Goal: Navigation & Orientation: Find specific page/section

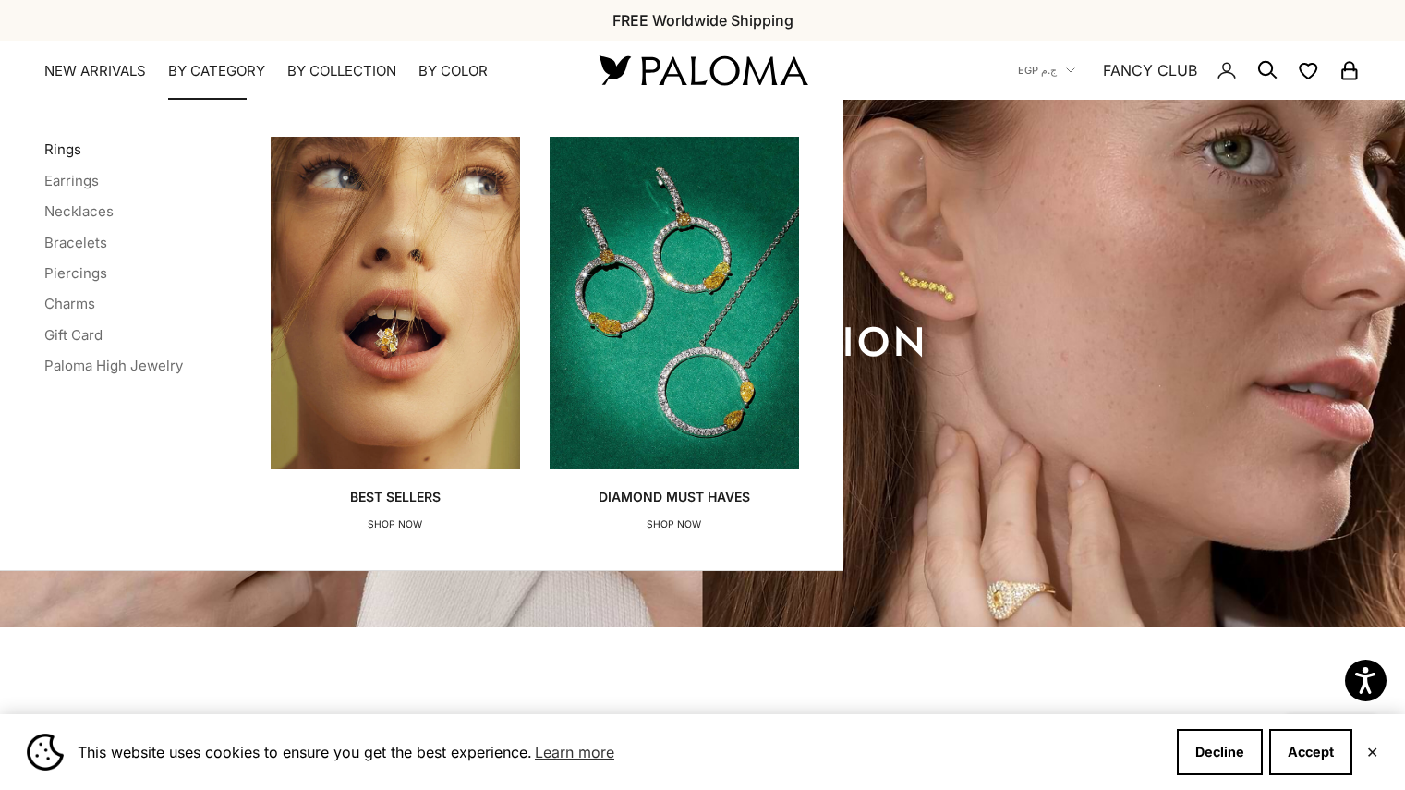
click at [56, 141] on link "Rings" at bounding box center [62, 149] width 37 height 18
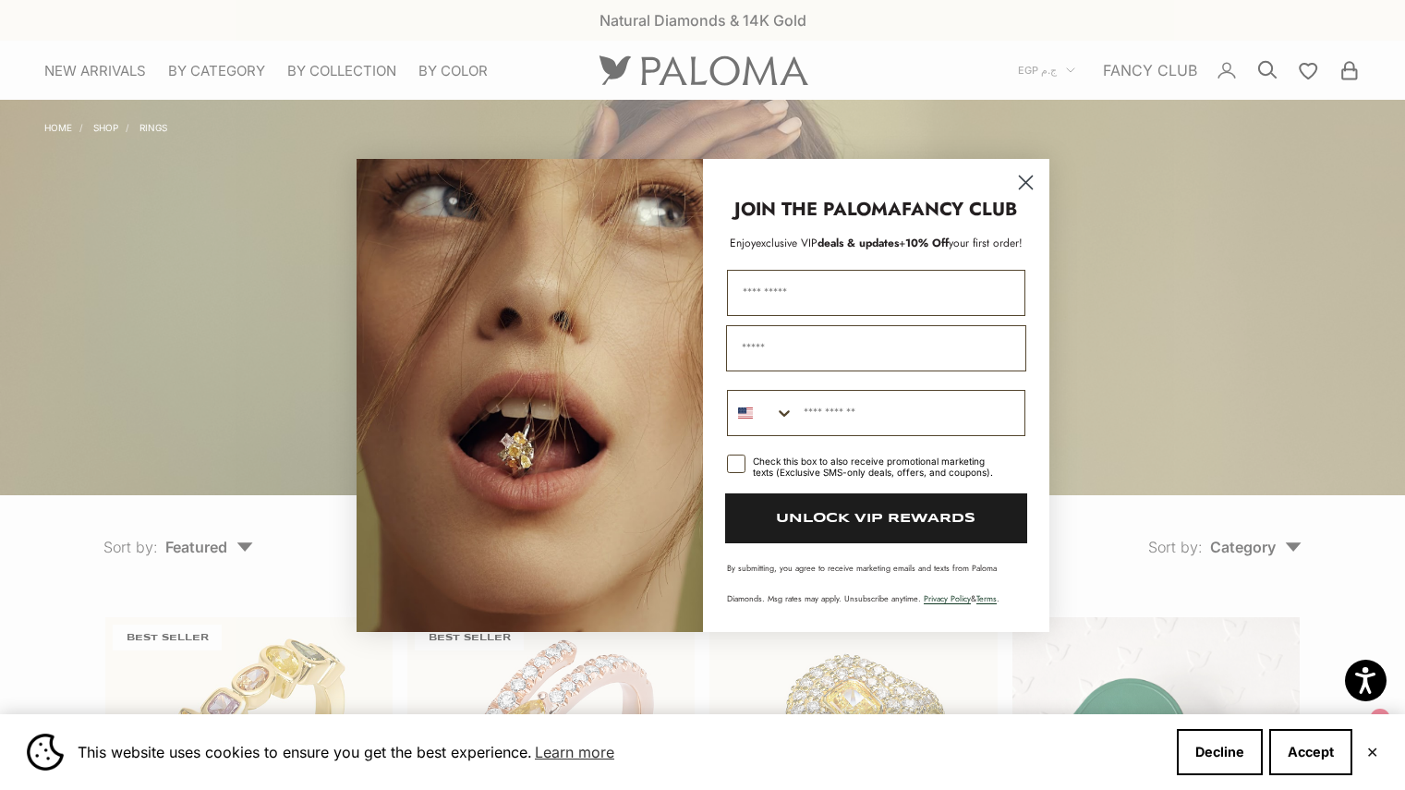
click at [1026, 188] on circle "Close dialog" at bounding box center [1025, 181] width 30 height 30
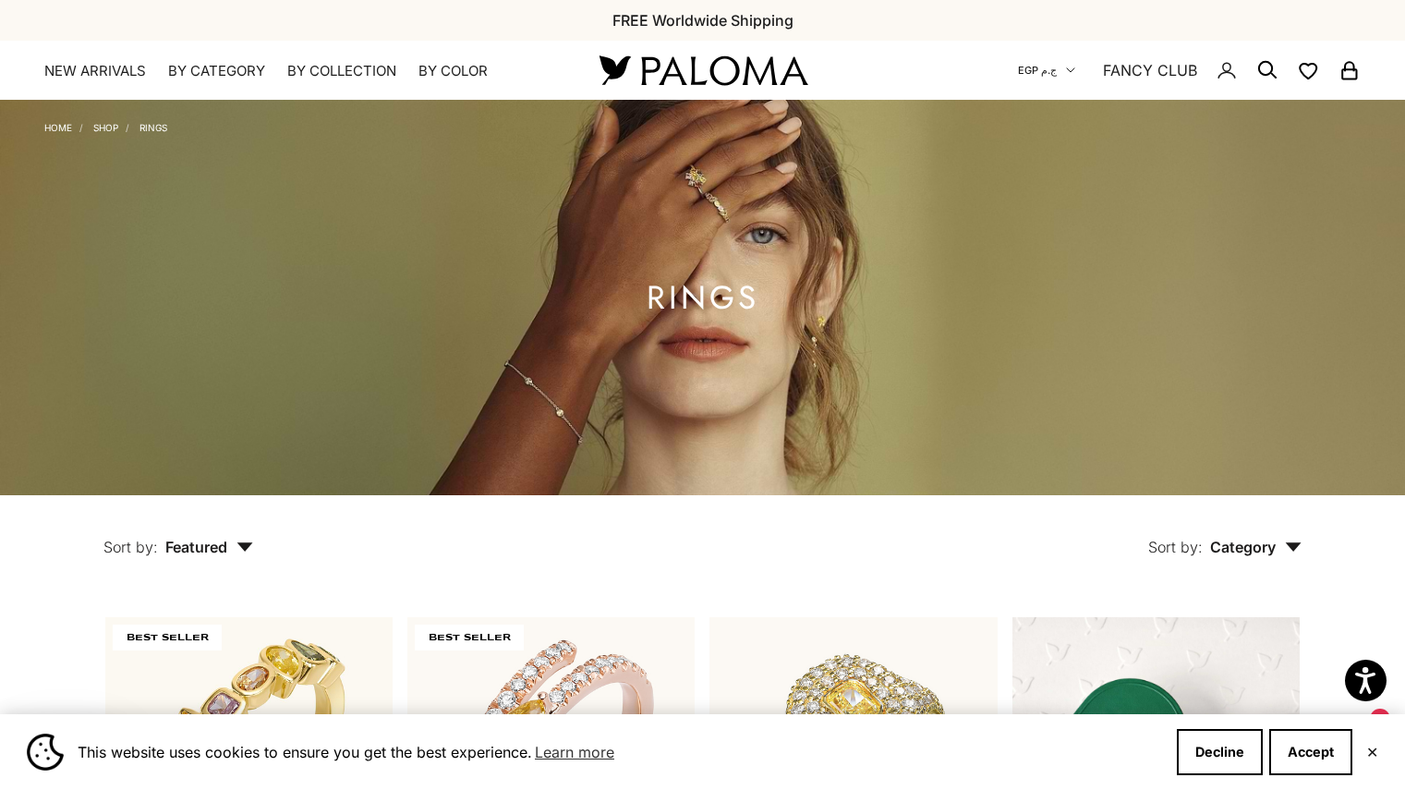
click at [1059, 72] on button "EGP ج.م" at bounding box center [1046, 70] width 57 height 17
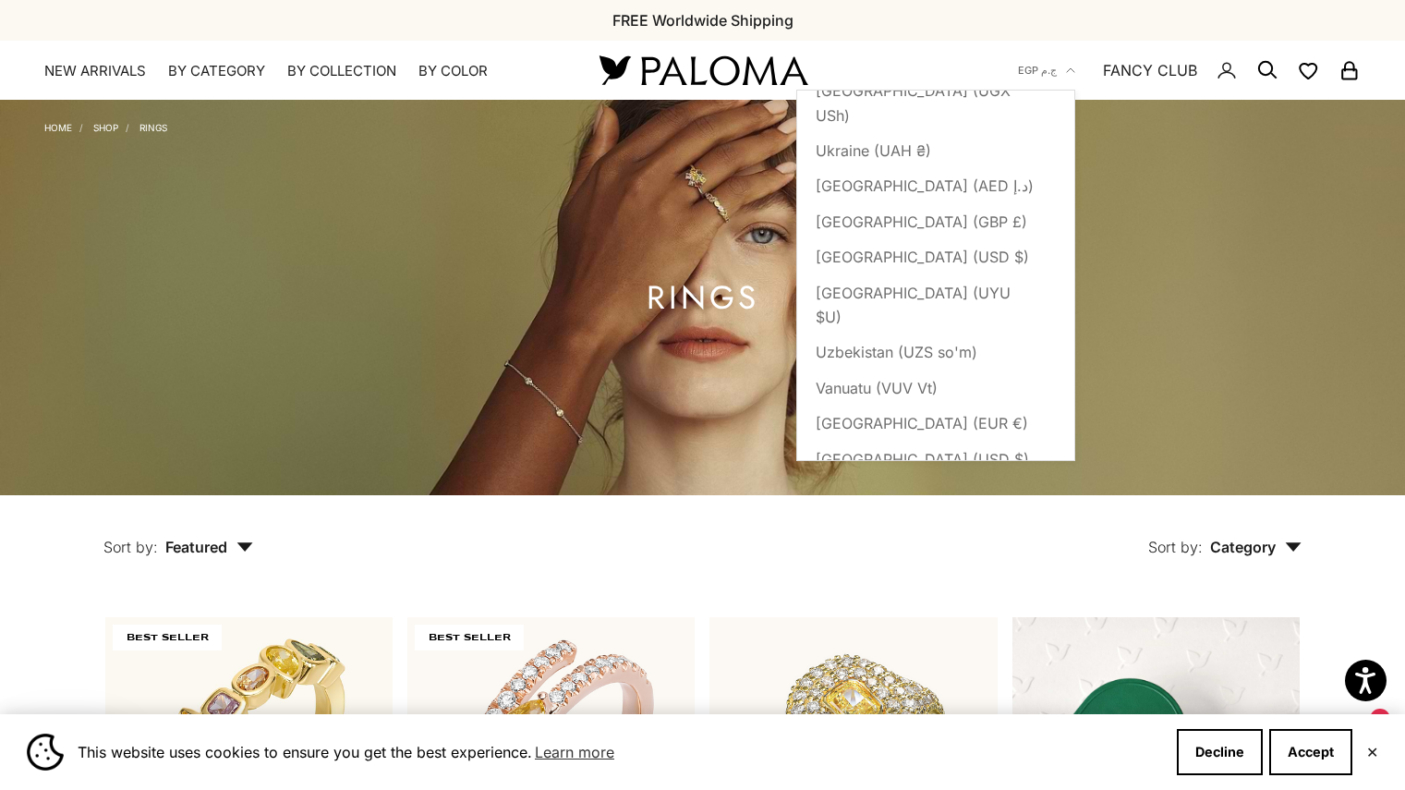
scroll to position [8138, 0]
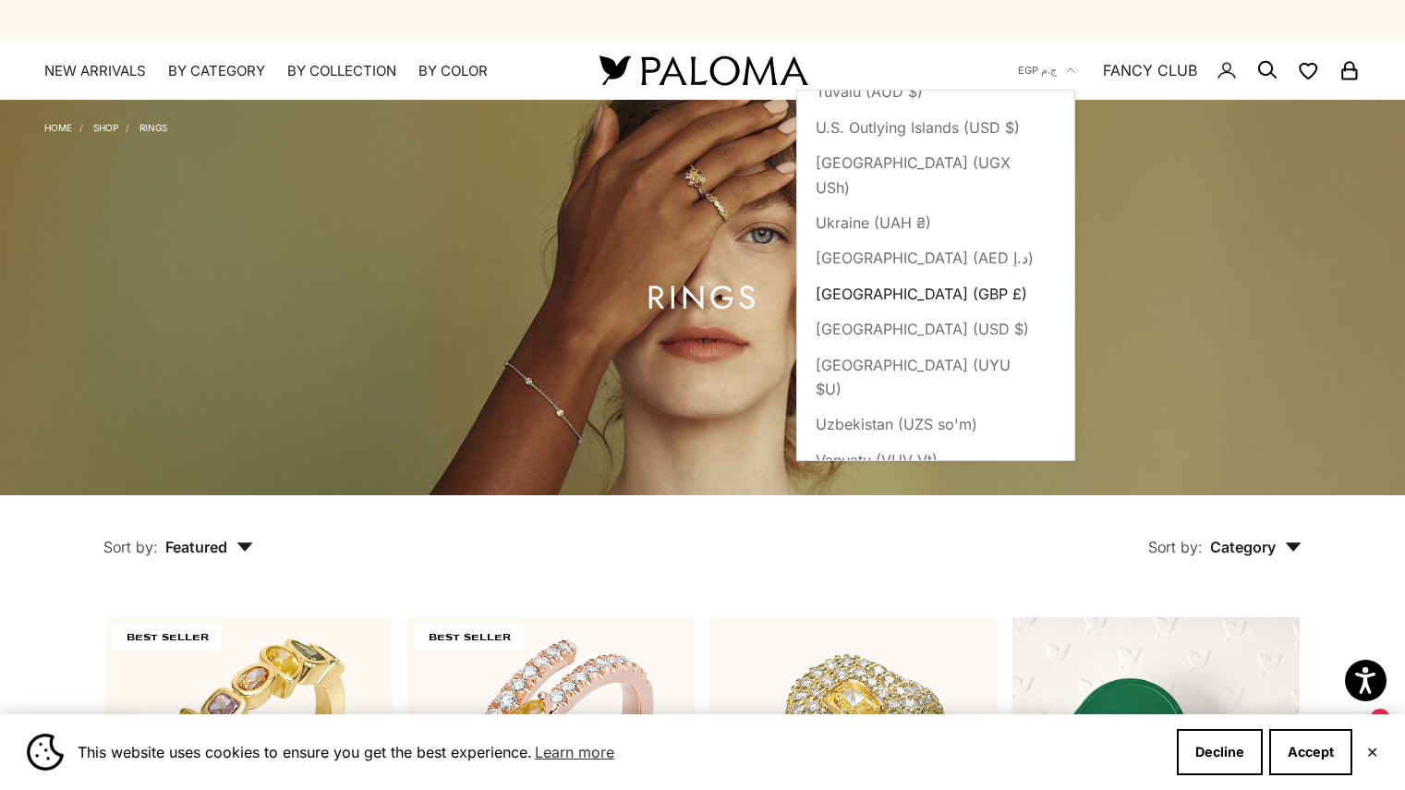
click at [931, 282] on span "[GEOGRAPHIC_DATA] (GBP £)" at bounding box center [922, 294] width 212 height 24
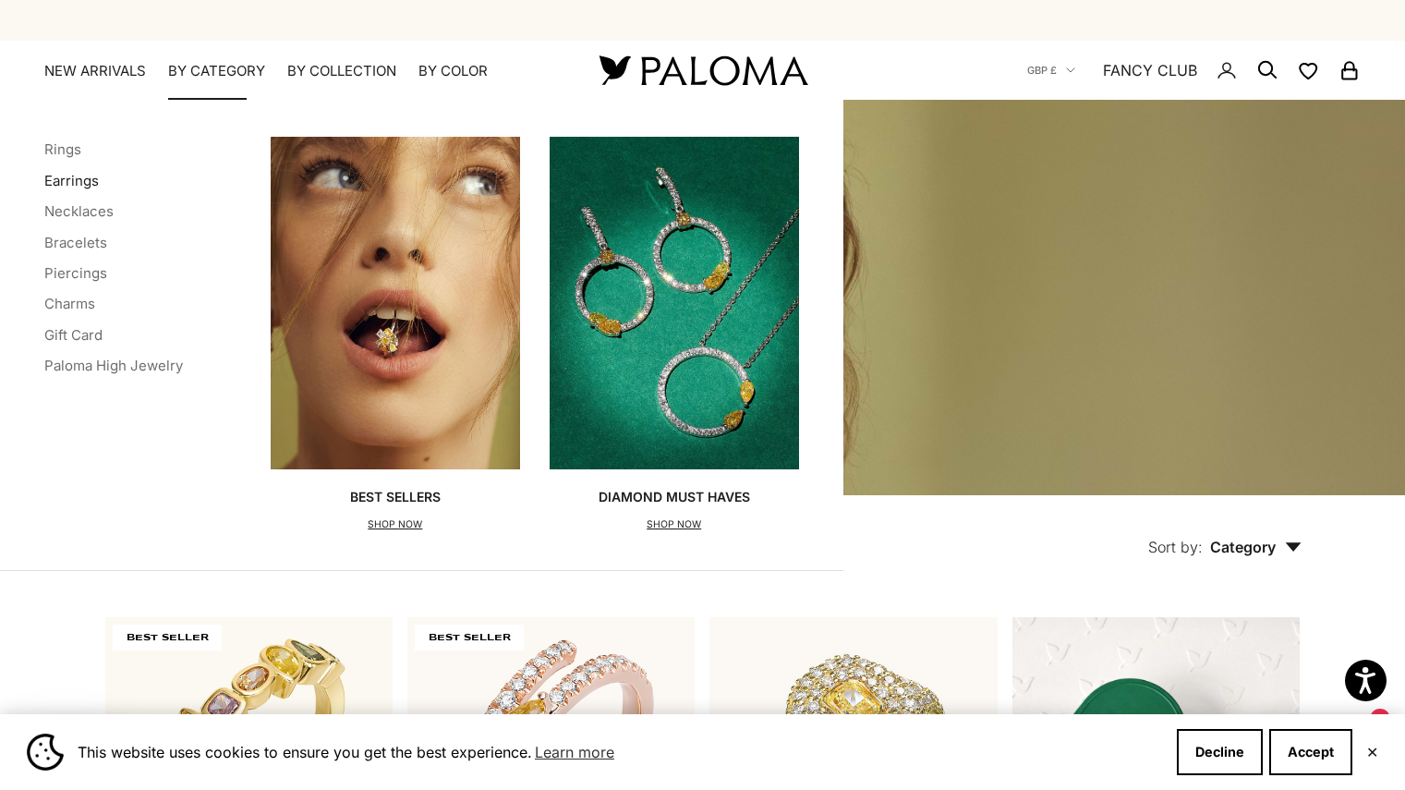
click at [77, 182] on link "Earrings" at bounding box center [71, 181] width 55 height 18
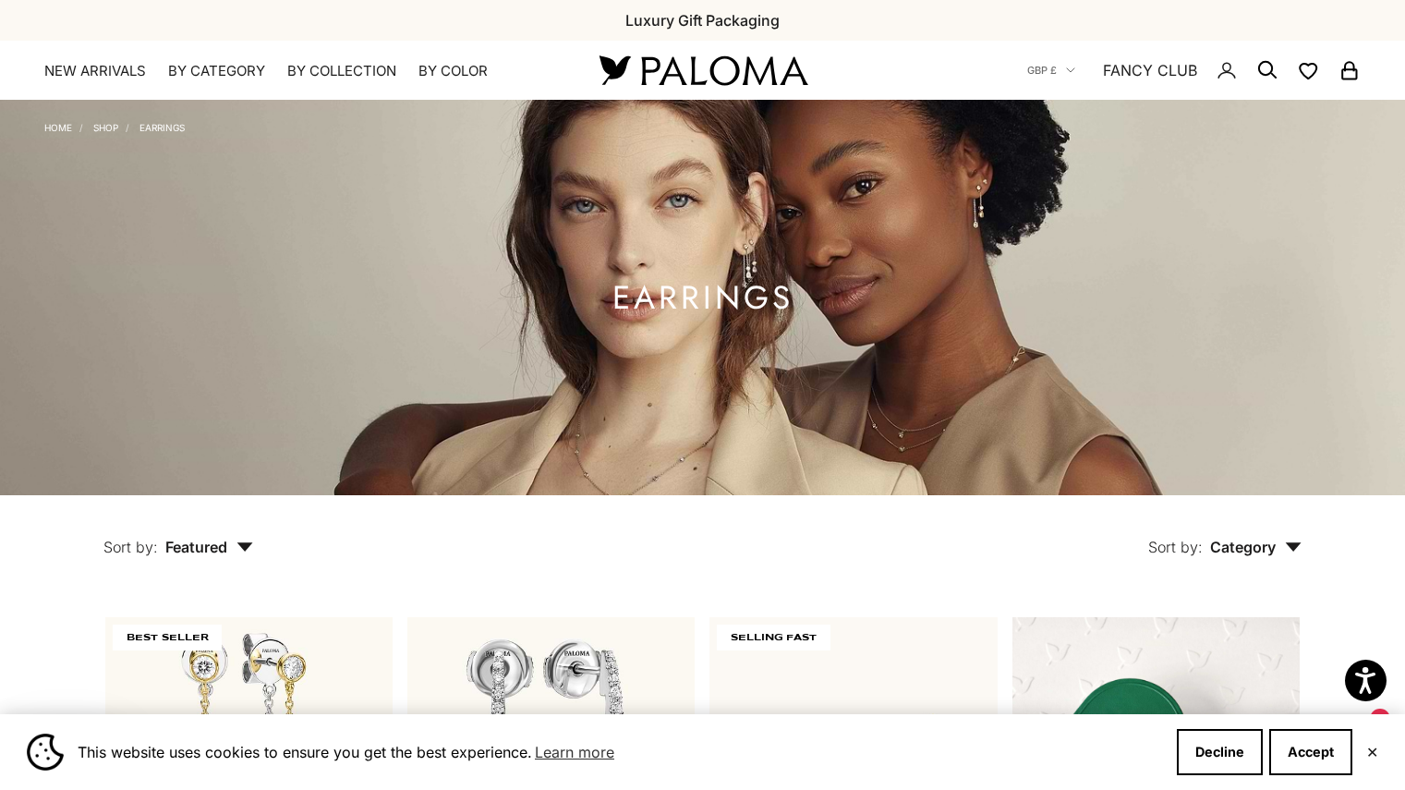
drag, startPoint x: 1418, startPoint y: 63, endPoint x: 1361, endPoint y: -112, distance: 183.8
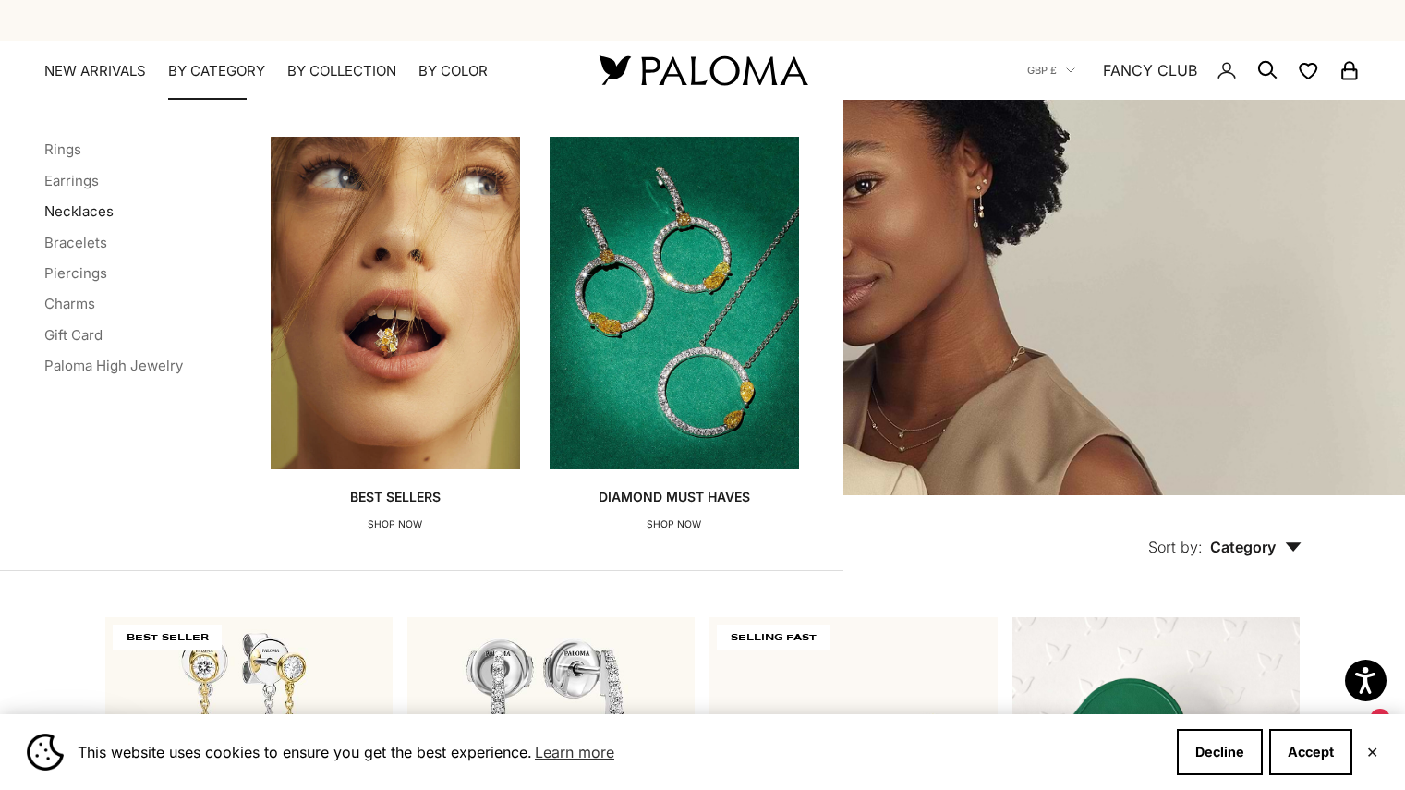
click at [96, 206] on link "Necklaces" at bounding box center [78, 211] width 69 height 18
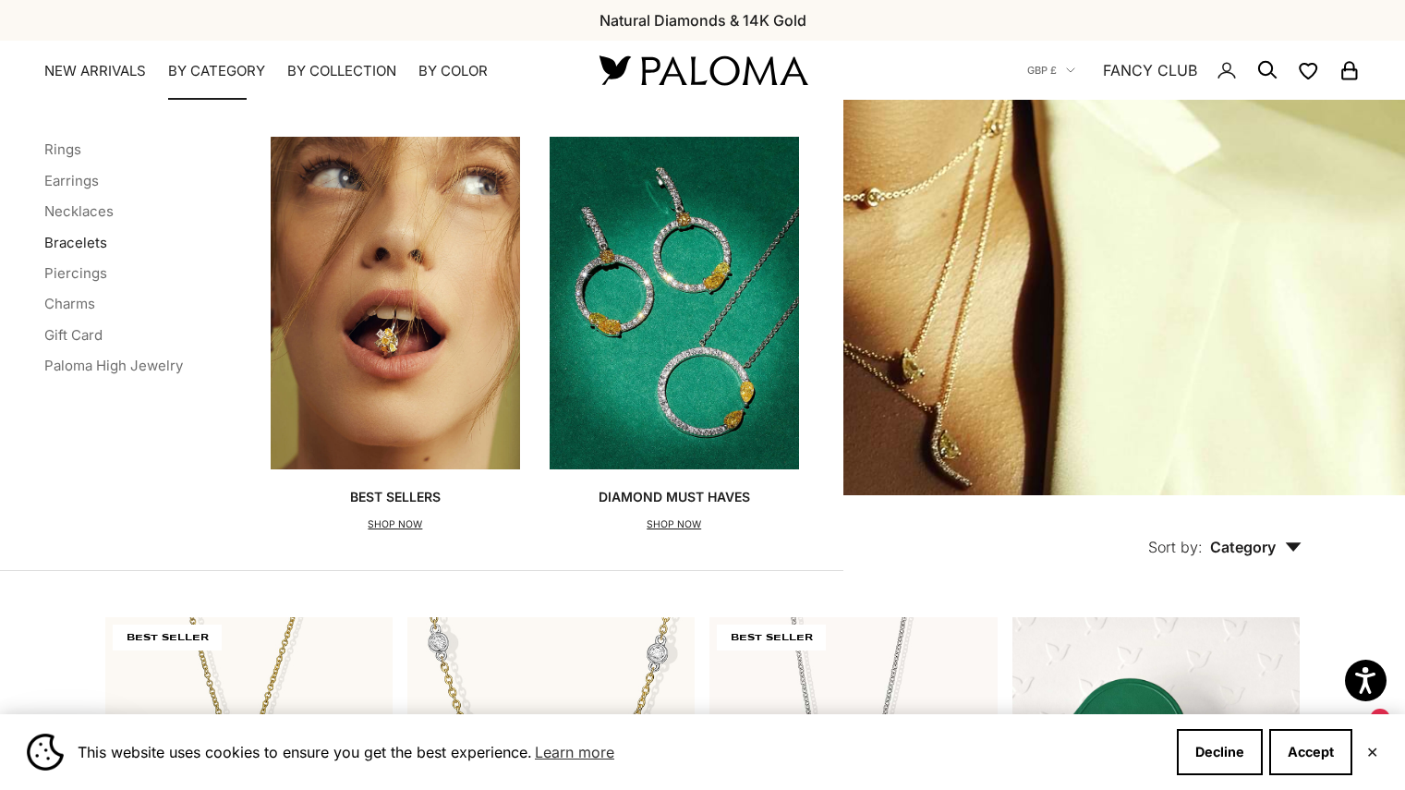
click at [78, 249] on link "Bracelets" at bounding box center [75, 243] width 63 height 18
